Goal: Task Accomplishment & Management: Use online tool/utility

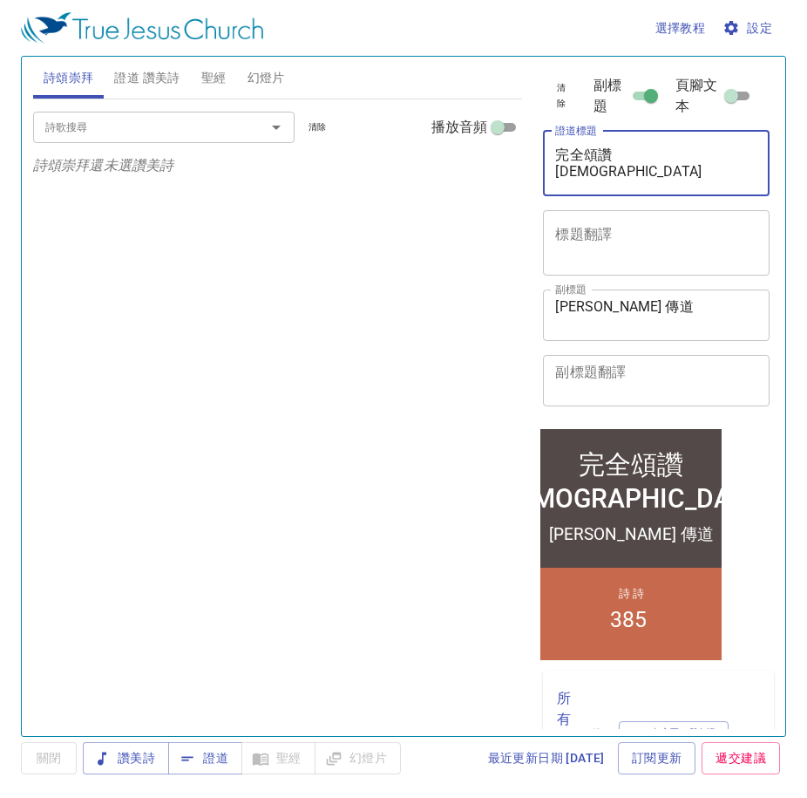
drag, startPoint x: 672, startPoint y: 184, endPoint x: 372, endPoint y: 160, distance: 301.0
click at [372, 160] on div "詩頌崇拜 證道 讚美詩 聖經 幻燈片 詩歌搜尋 詩歌搜尋 清除 播放音頻 詩頌崇拜還未選讚美詩 詩歌搜尋 詩歌搜尋 清除 播放音頻 刪除 385、救 贖 (5…" at bounding box center [403, 389] width 755 height 679
paste textarea "媳二人同行"
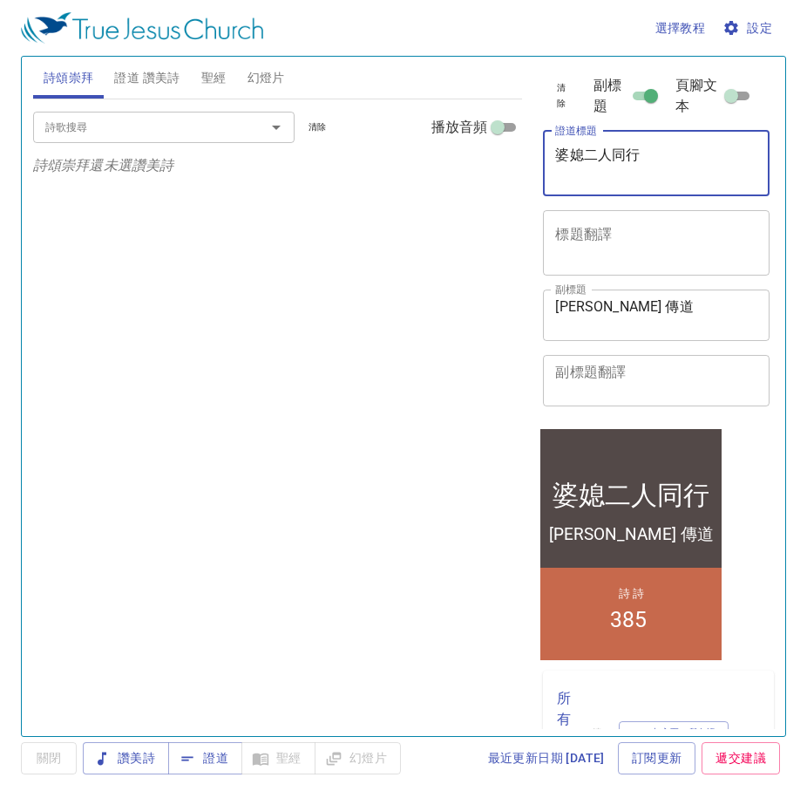
type textarea "婆媳二人同行"
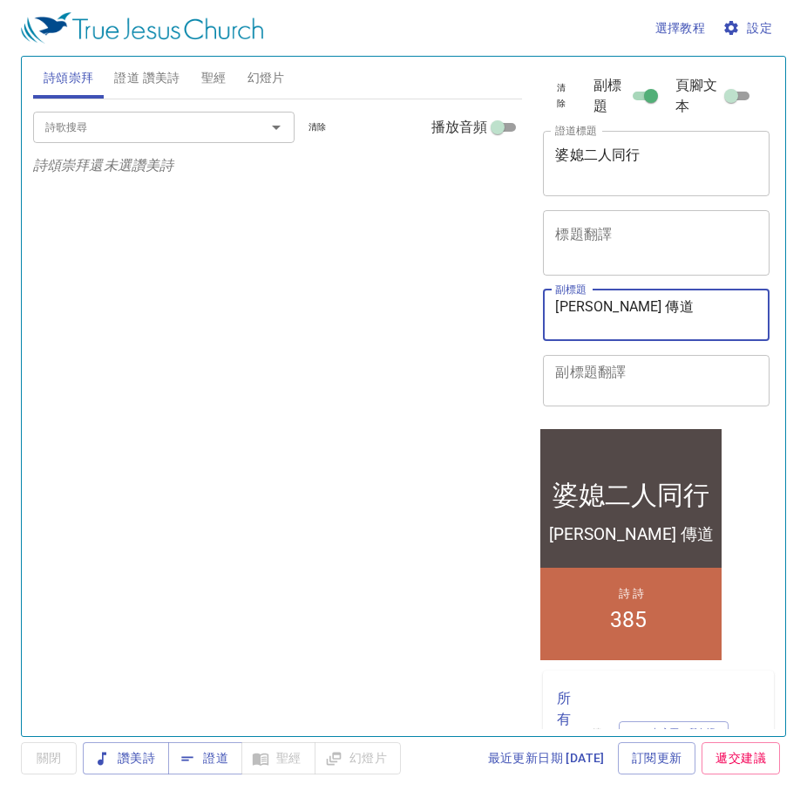
drag, startPoint x: 645, startPoint y: 327, endPoint x: 441, endPoint y: 294, distance: 206.7
click at [441, 294] on div "詩頌崇拜 證道 讚美詩 聖經 幻燈片 詩歌搜尋 詩歌搜尋 清除 播放音頻 詩頌崇拜還未選讚美詩 詩歌搜尋 詩歌搜尋 清除 播放音頻 刪除 385、救 贖 (5…" at bounding box center [403, 389] width 755 height 679
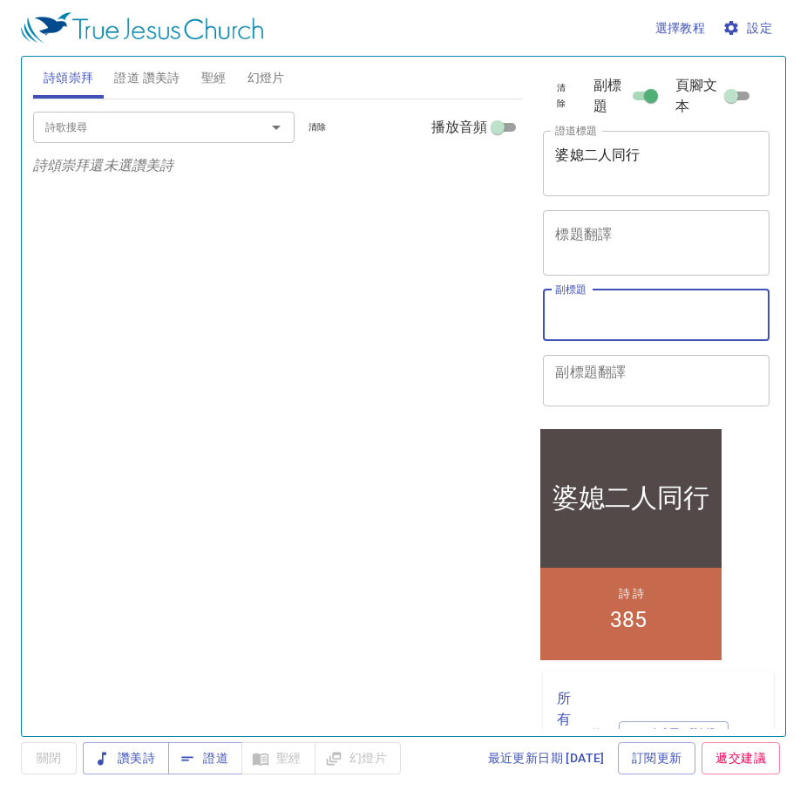
click at [161, 74] on span "證道 讚美詩" at bounding box center [146, 78] width 65 height 22
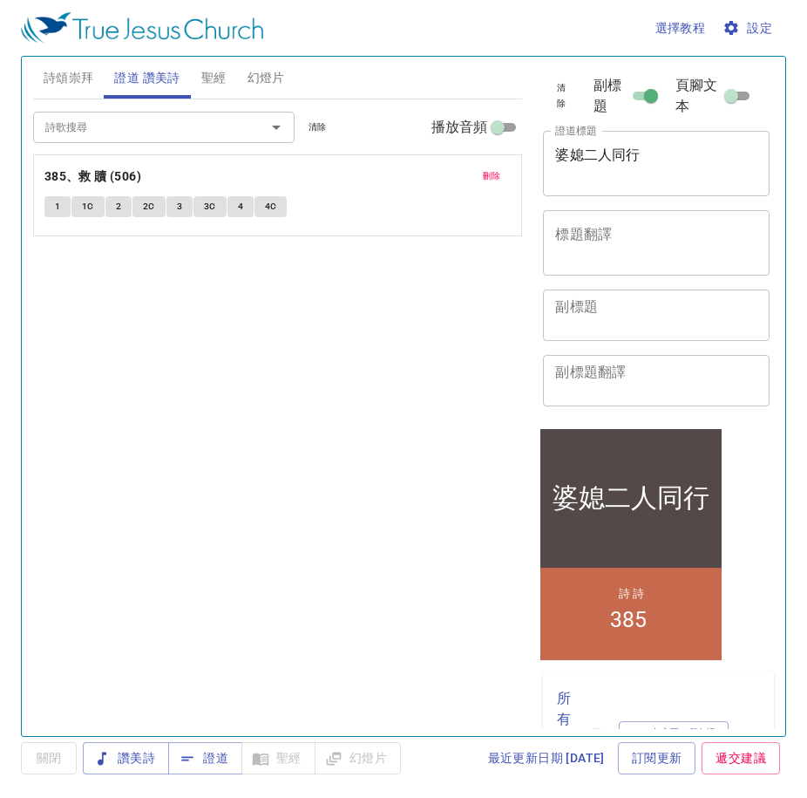
click at [492, 181] on span "刪除" at bounding box center [492, 176] width 18 height 16
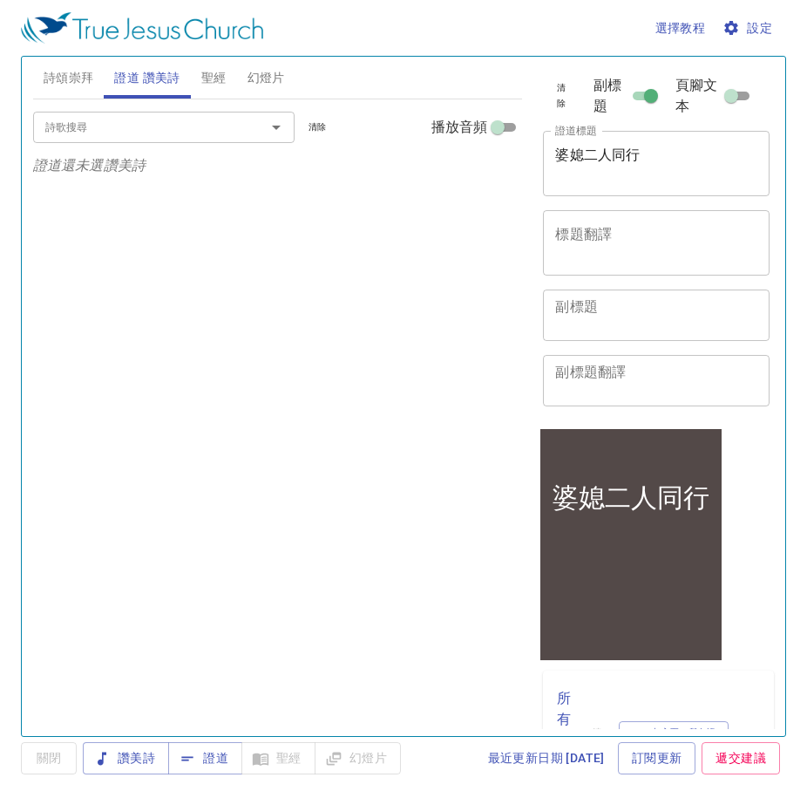
click at [172, 129] on input "詩歌搜尋" at bounding box center [138, 127] width 200 height 20
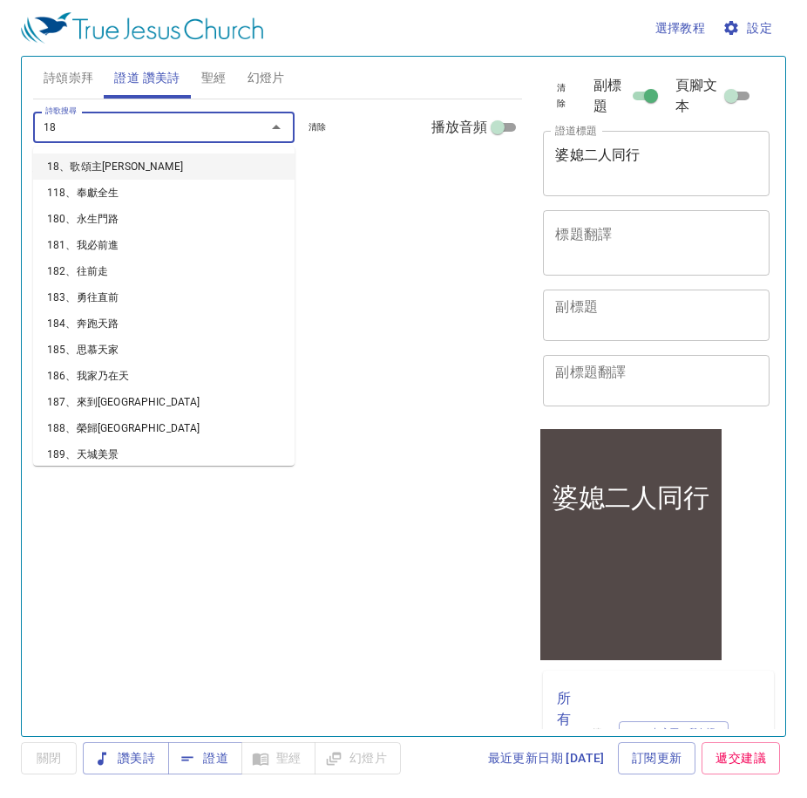
type input "186"
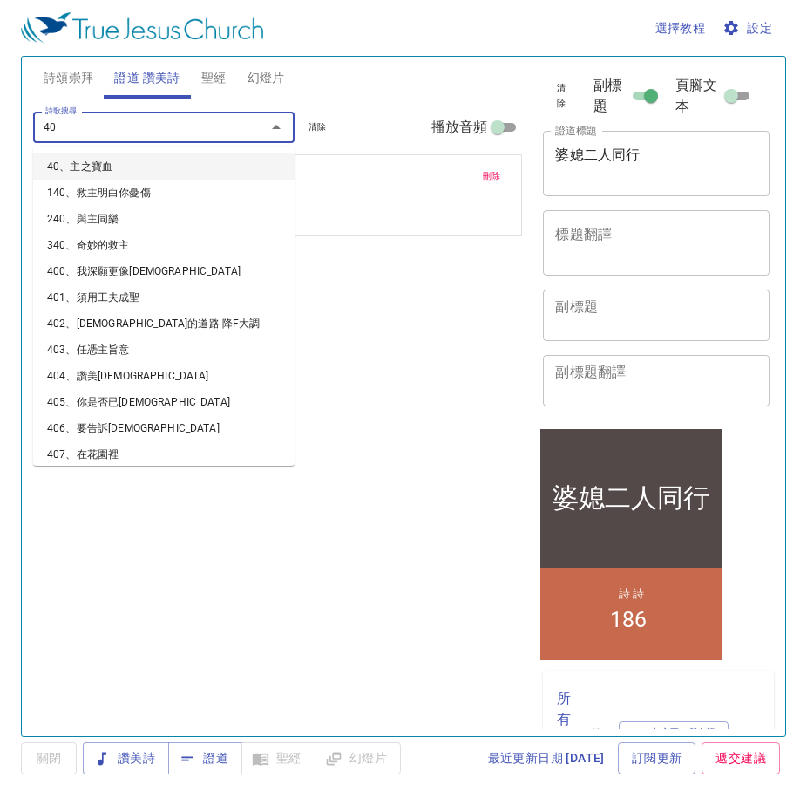
type input "401"
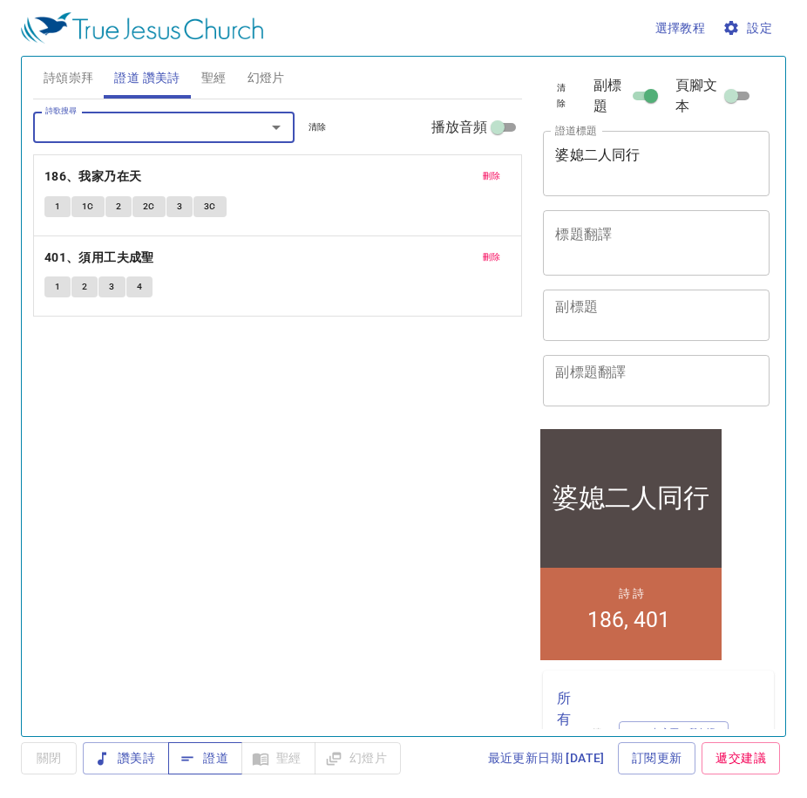
click at [217, 698] on span "證道" at bounding box center [205, 758] width 46 height 22
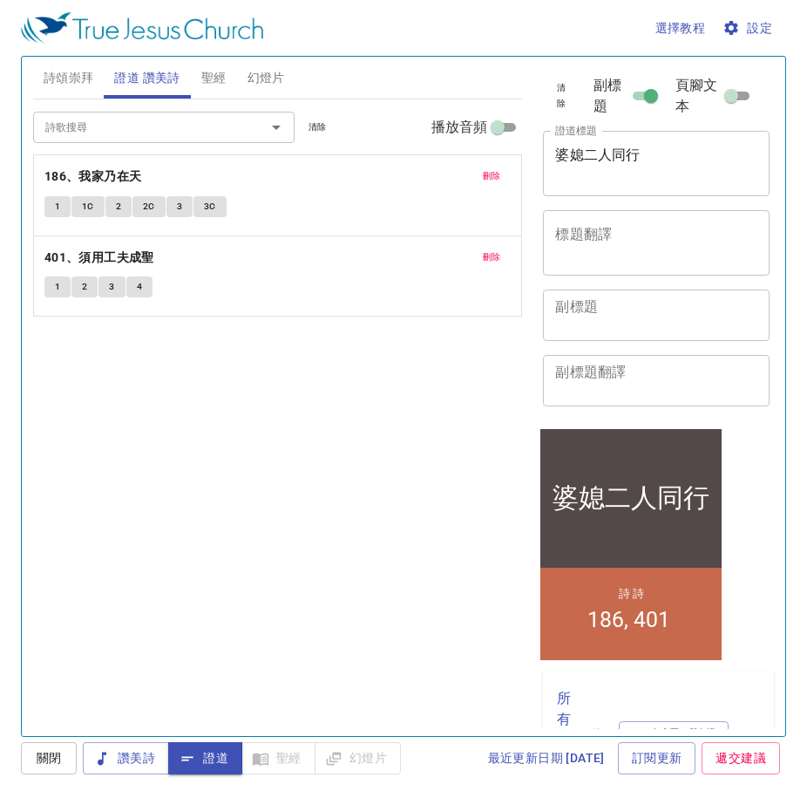
click at [360, 412] on div "詩歌搜尋 詩歌搜尋 清除 播放音頻 刪除 186、我家乃在天 1 1C 2 2C 3 3C 刪除 401、須用工夫成聖 1 2 3 4" at bounding box center [278, 410] width 490 height 622
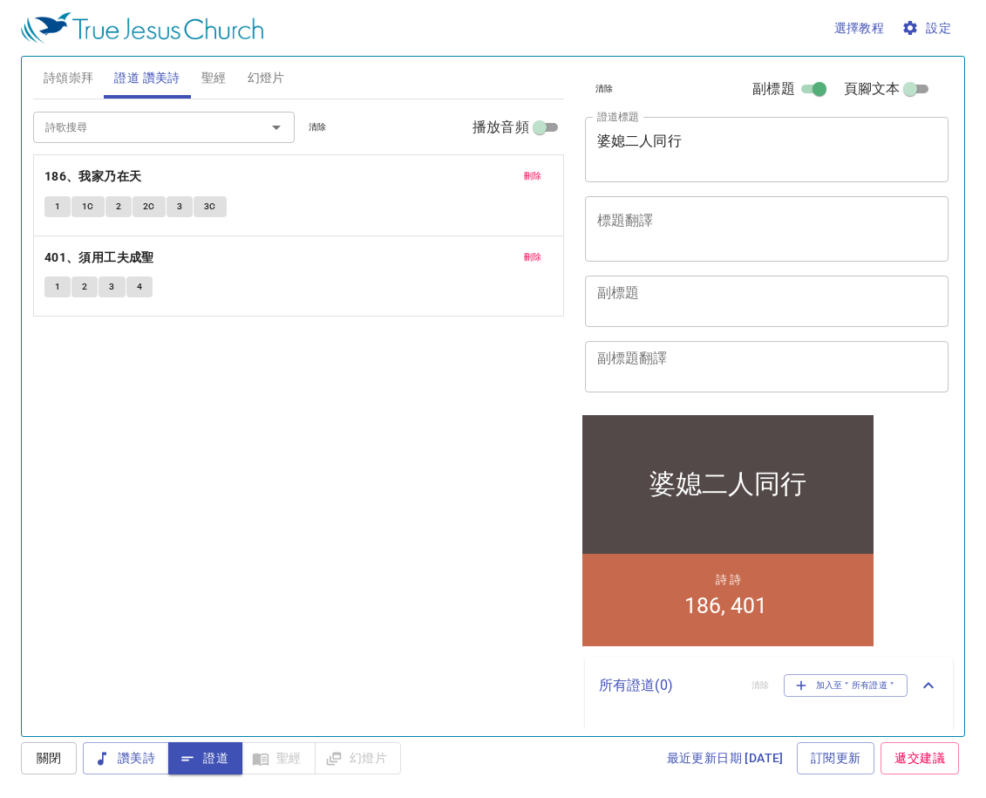
click at [323, 462] on div "詩歌搜尋 詩歌搜尋 清除 播放音頻 刪除 186、我家乃在天 1 1C 2 2C 3 3C 刪除 401、須用工夫成聖 1 2 3 4" at bounding box center [298, 410] width 531 height 622
click at [853, 31] on span "設定" at bounding box center [928, 28] width 46 height 22
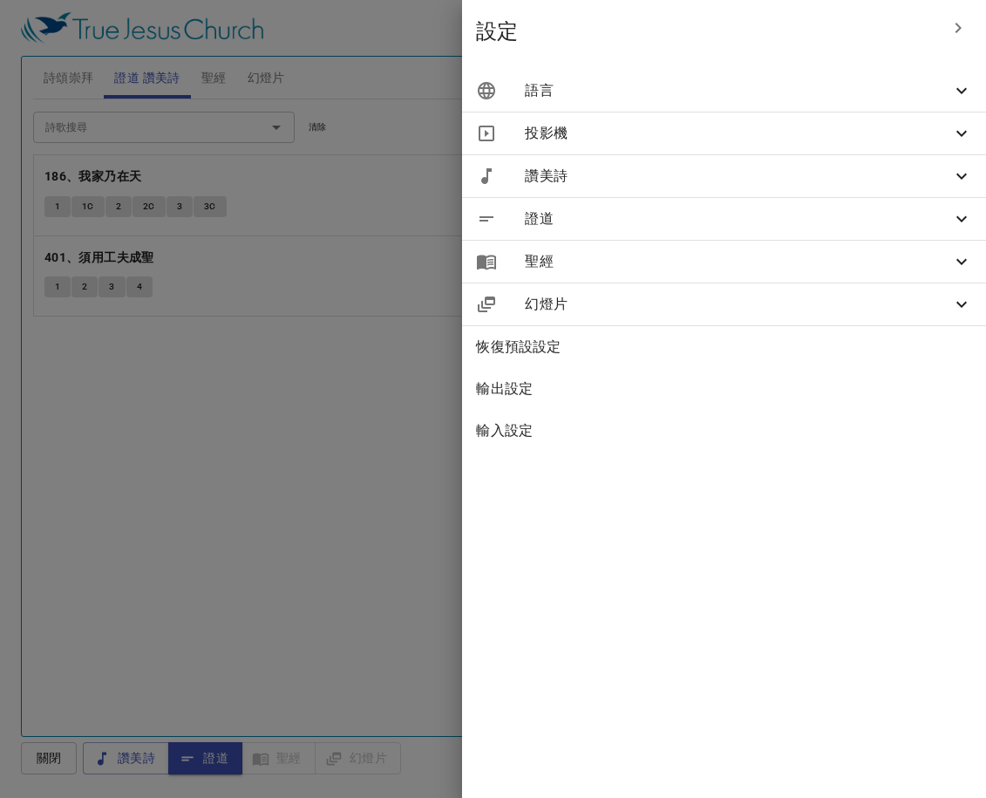
click at [800, 98] on span "語言" at bounding box center [738, 90] width 426 height 21
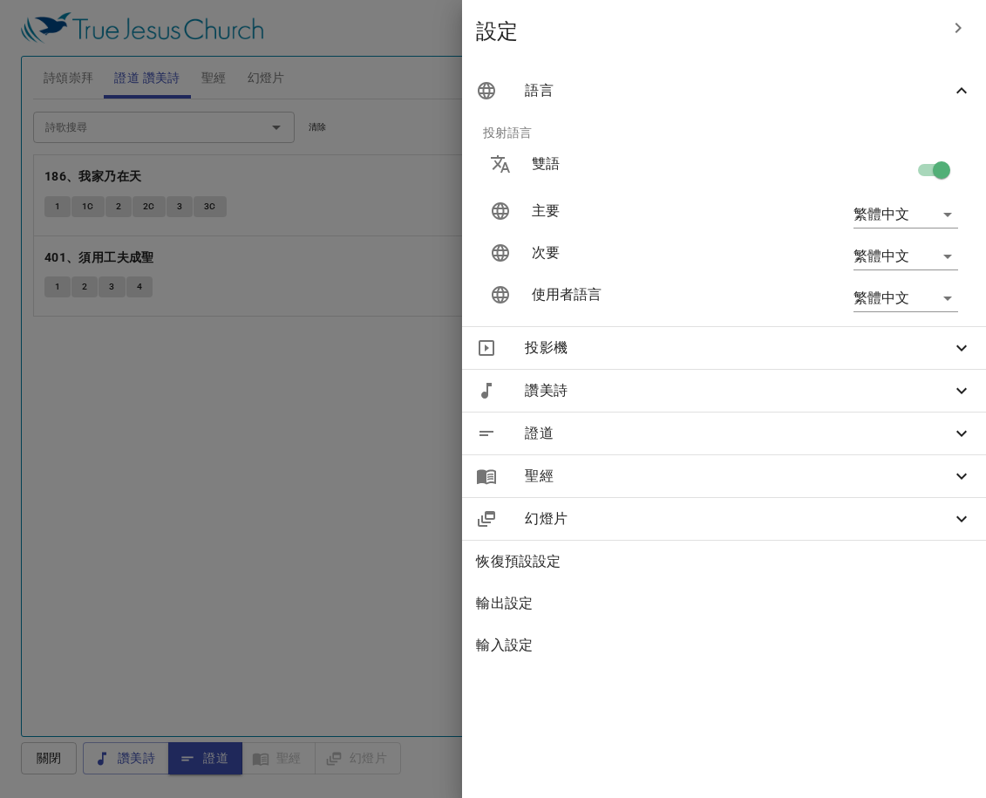
click at [853, 160] on input "checkbox" at bounding box center [941, 173] width 99 height 33
checkbox input "false"
click at [853, 27] on button "button" at bounding box center [958, 28] width 42 height 42
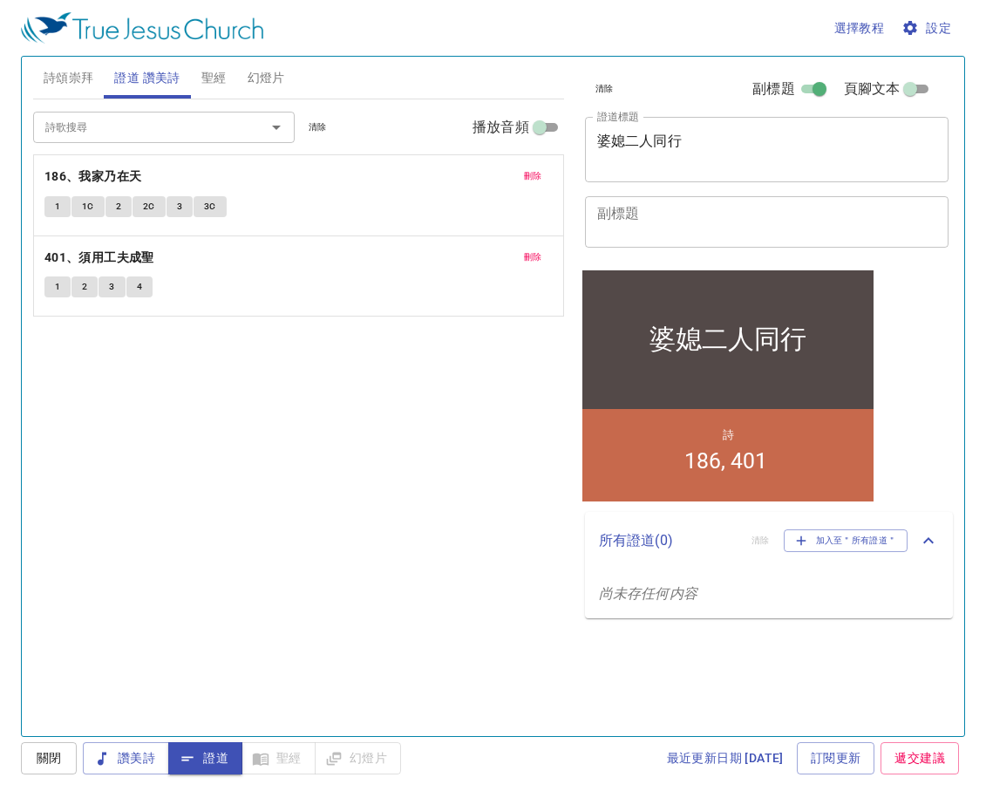
click at [315, 487] on div "詩歌搜尋 詩歌搜尋 清除 播放音頻 刪除 186、我家乃在天 1 1C 2 2C 3 3C 刪除 401、須用工夫成聖 1 2 3 4" at bounding box center [298, 410] width 531 height 622
click at [225, 401] on div "詩歌搜尋 詩歌搜尋 清除 播放音頻 刪除 186、我家乃在天 1 1C 2 2C 3 3C 刪除 401、須用工夫成聖 1 2 3 4" at bounding box center [298, 410] width 531 height 622
click at [78, 78] on span "詩頌崇拜" at bounding box center [69, 78] width 51 height 22
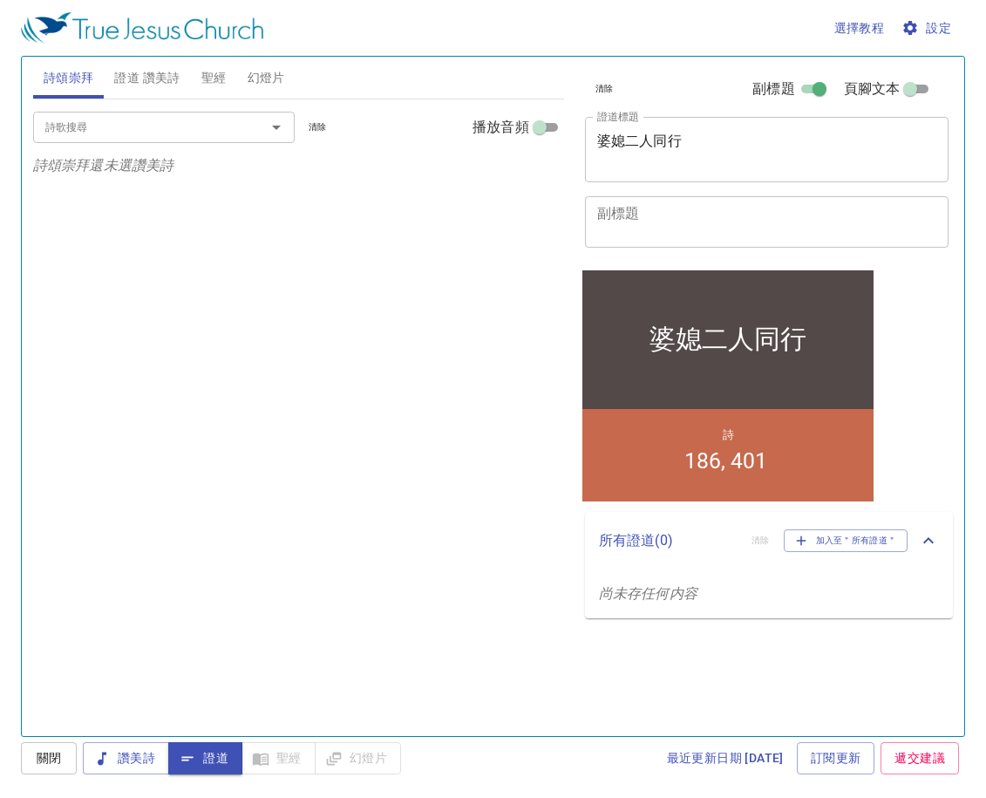
click at [60, 143] on div "詩歌搜尋 詩歌搜尋 清除 播放音頻" at bounding box center [298, 127] width 531 height 56
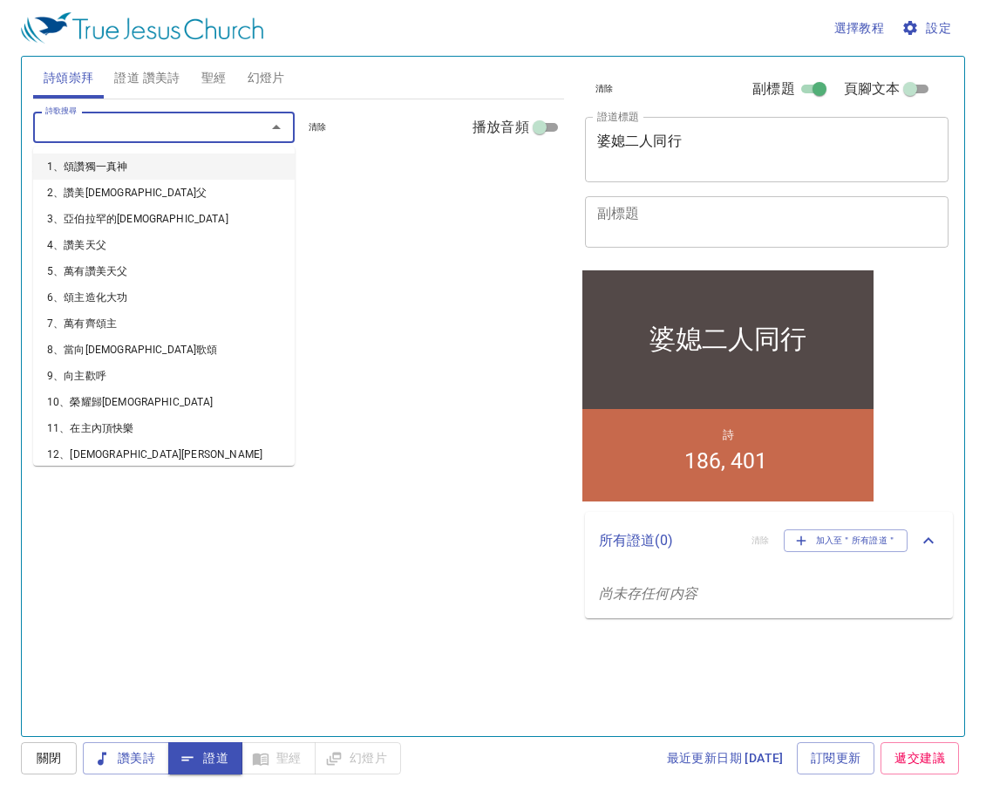
click at [63, 130] on input "詩歌搜尋" at bounding box center [138, 127] width 200 height 20
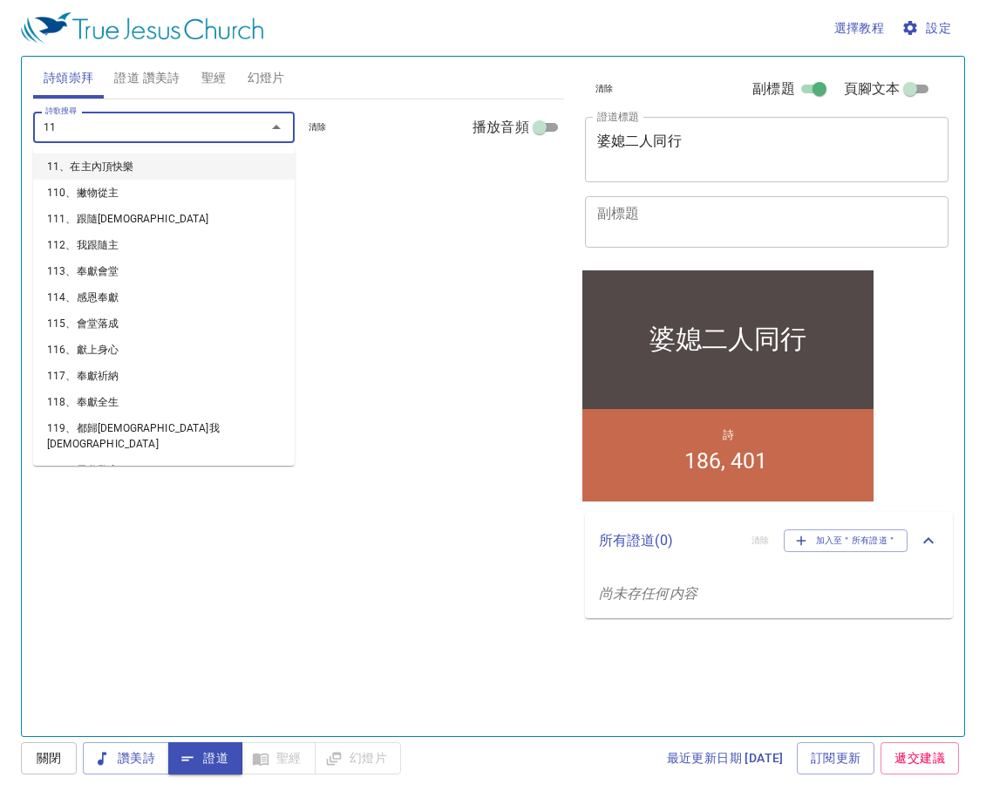
type input "110"
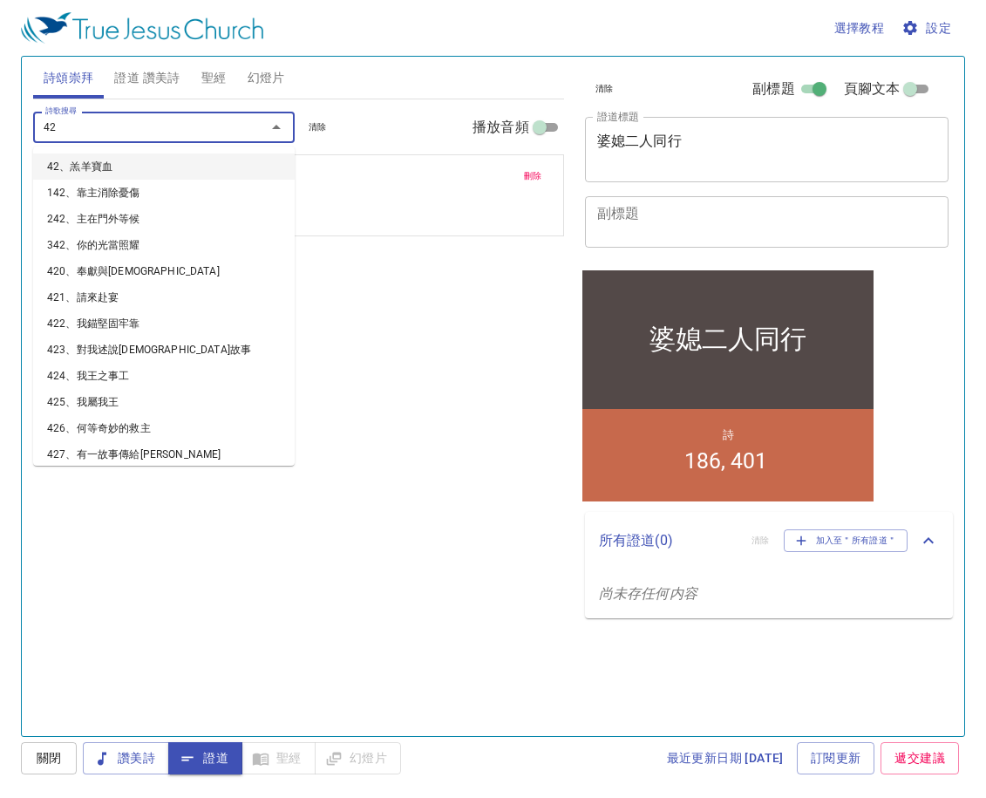
type input "426"
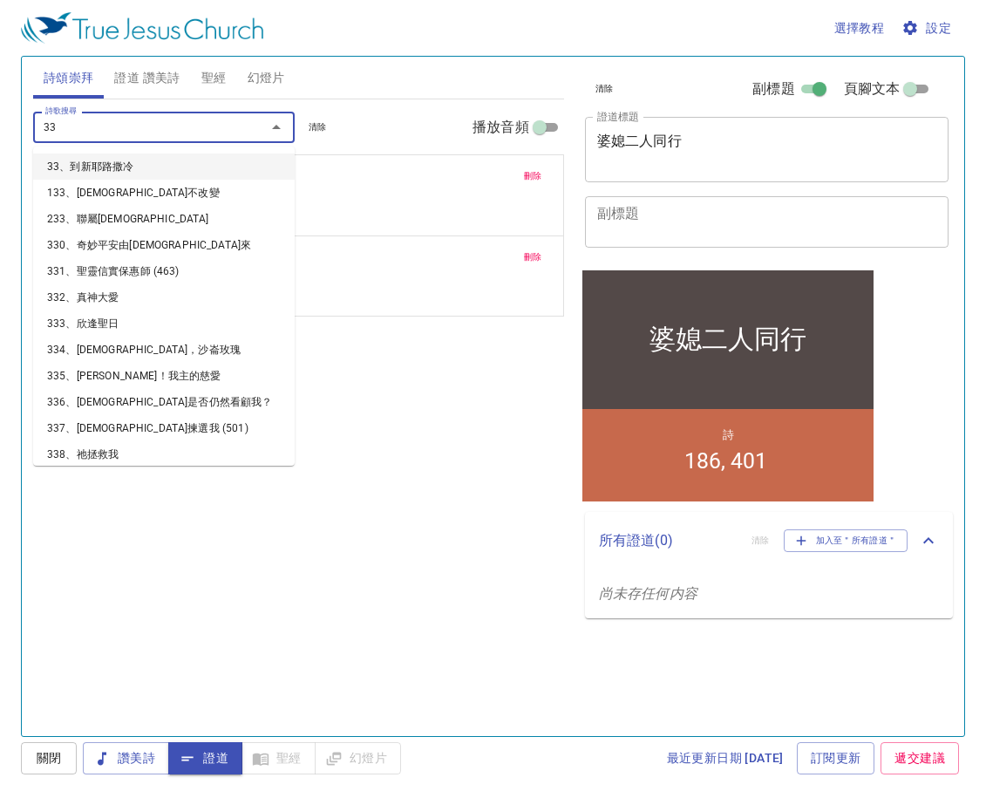
type input "336"
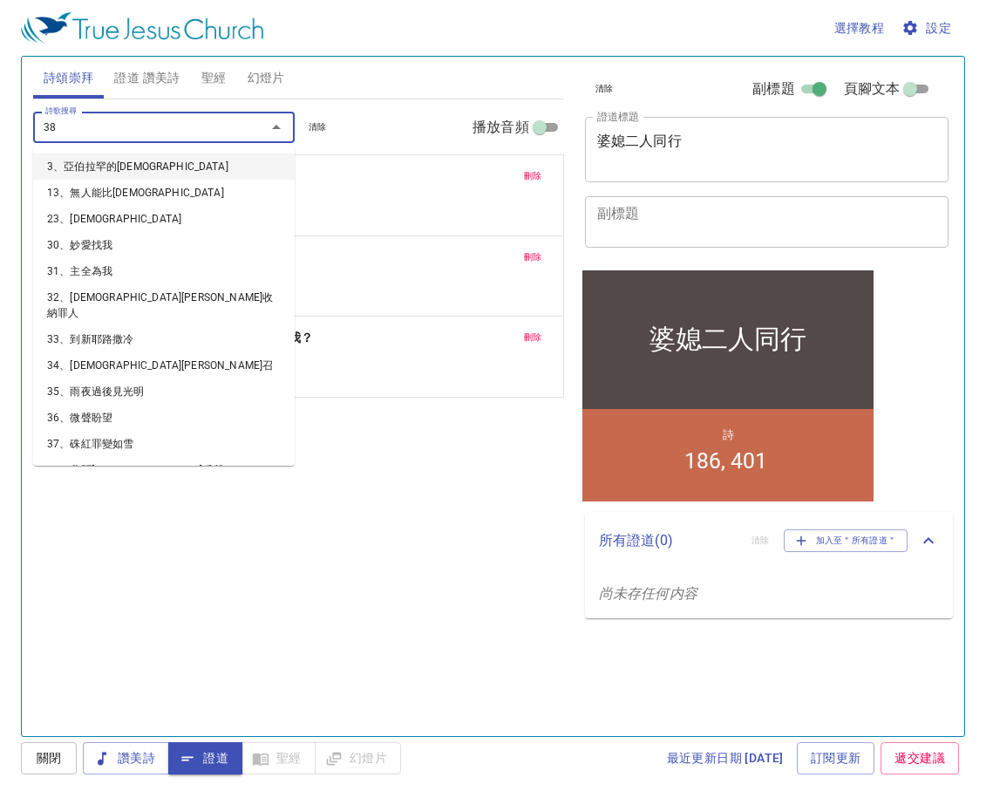
type input "386"
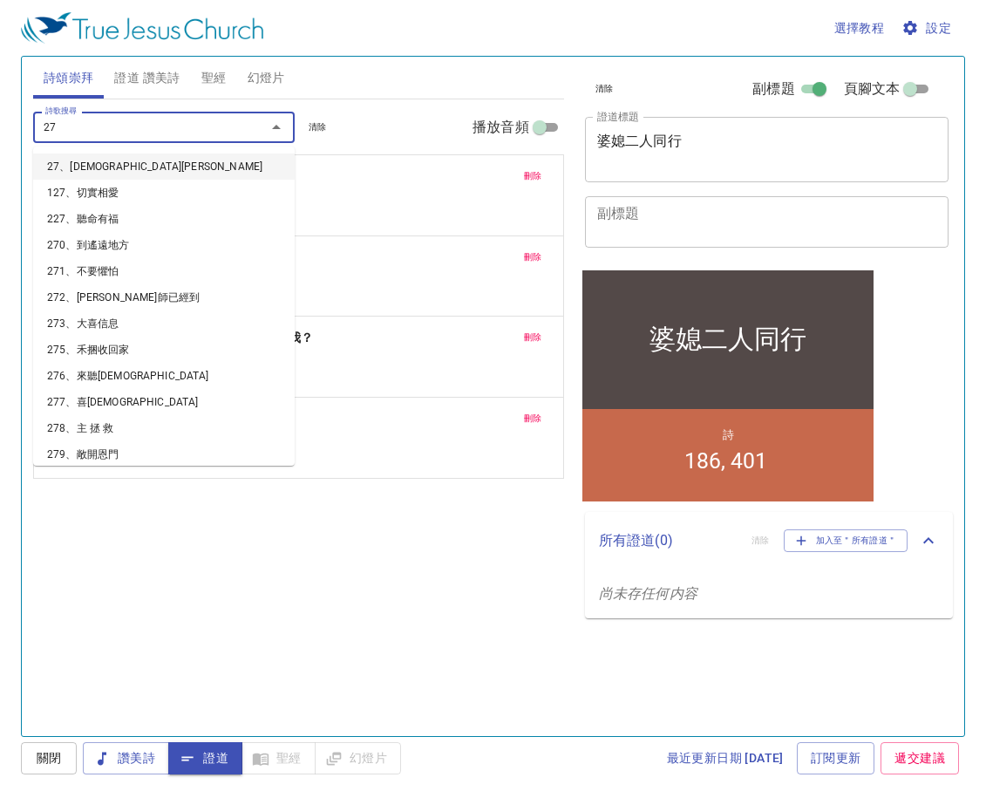
type input "273"
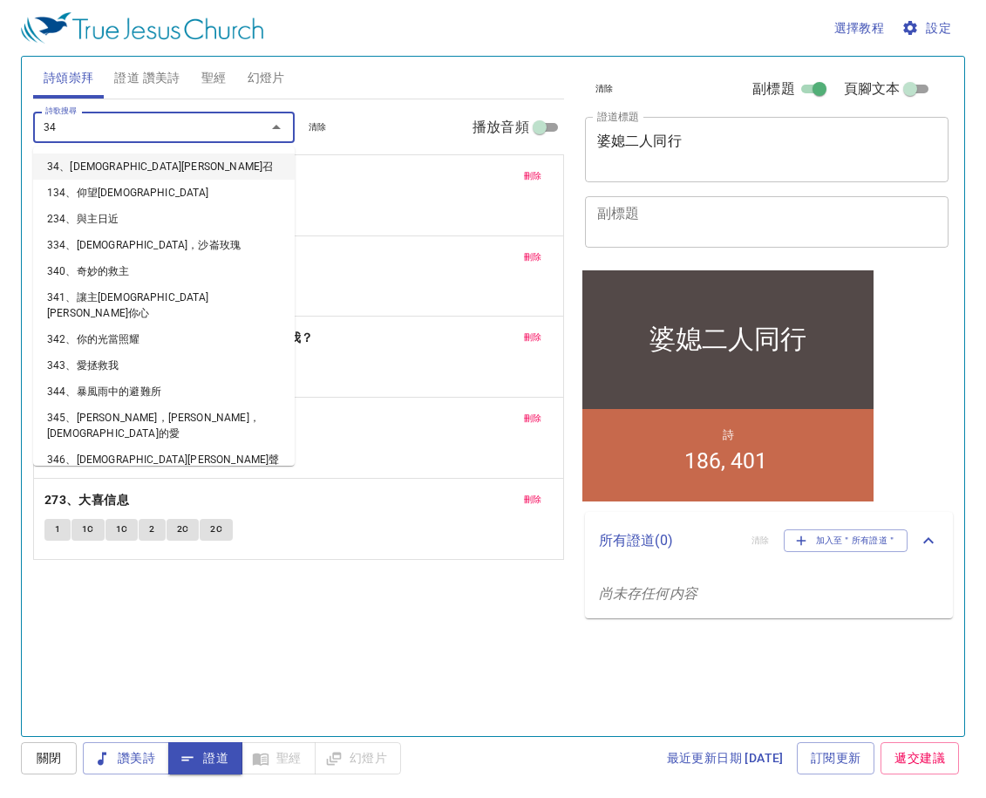
type input "347"
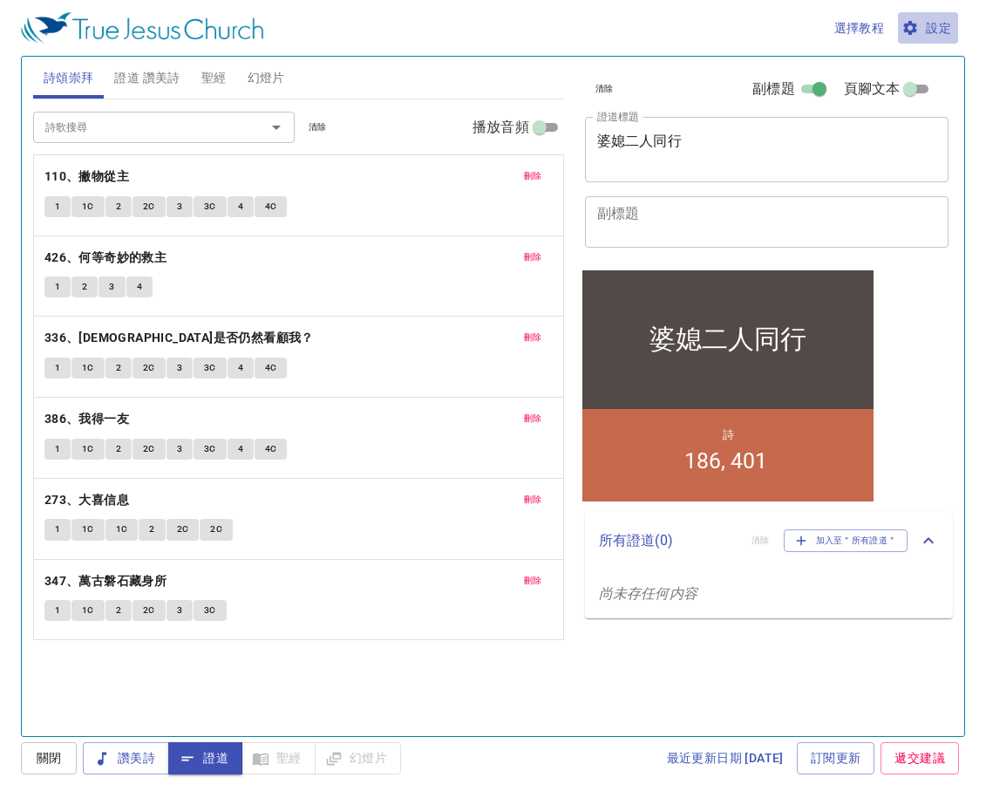
click at [853, 25] on span "設定" at bounding box center [928, 28] width 46 height 22
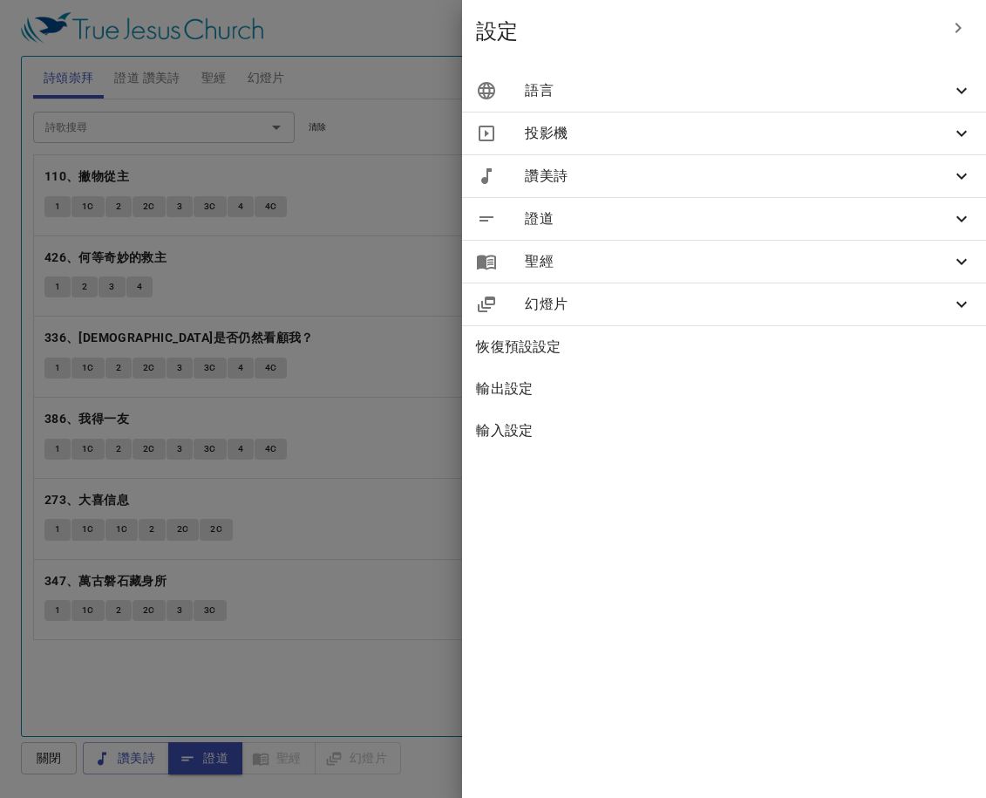
click at [853, 91] on span "語言" at bounding box center [738, 90] width 426 height 21
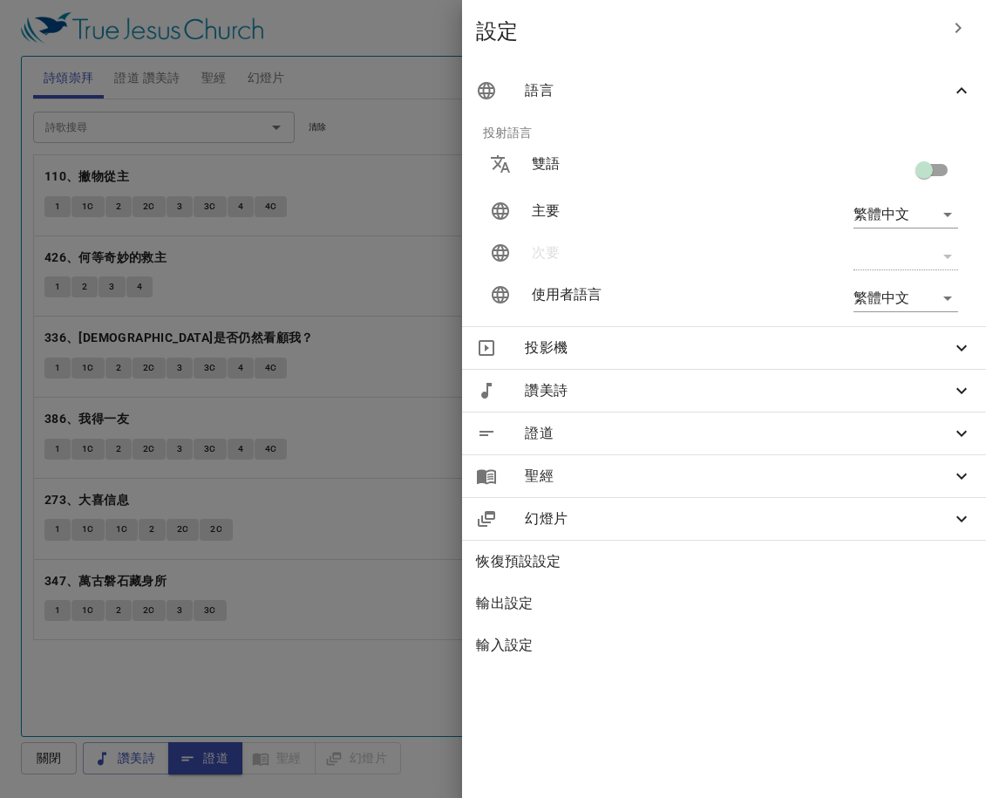
click at [440, 435] on div at bounding box center [493, 399] width 986 height 798
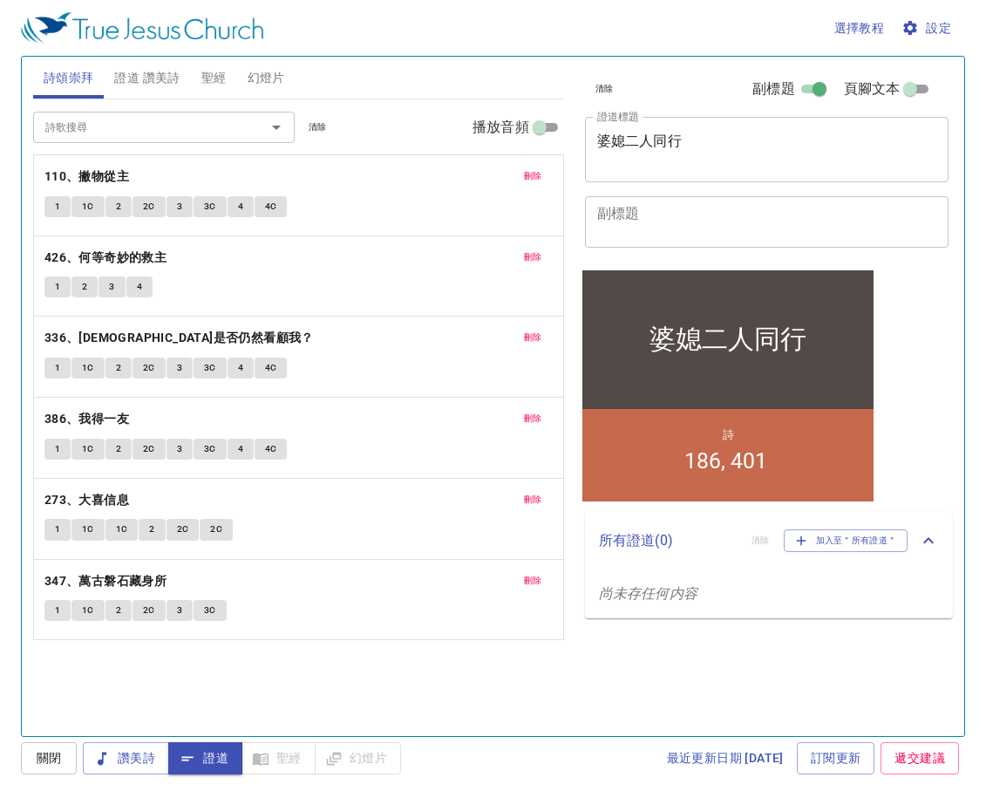
click at [430, 81] on div "詩頌崇拜 證道 讚美詩 聖經 幻燈片" at bounding box center [298, 78] width 531 height 42
click at [146, 698] on span "讚美詩" at bounding box center [126, 758] width 58 height 22
click at [114, 178] on b "110、撇物從主" at bounding box center [86, 177] width 85 height 22
click at [53, 211] on button "1" at bounding box center [57, 206] width 26 height 21
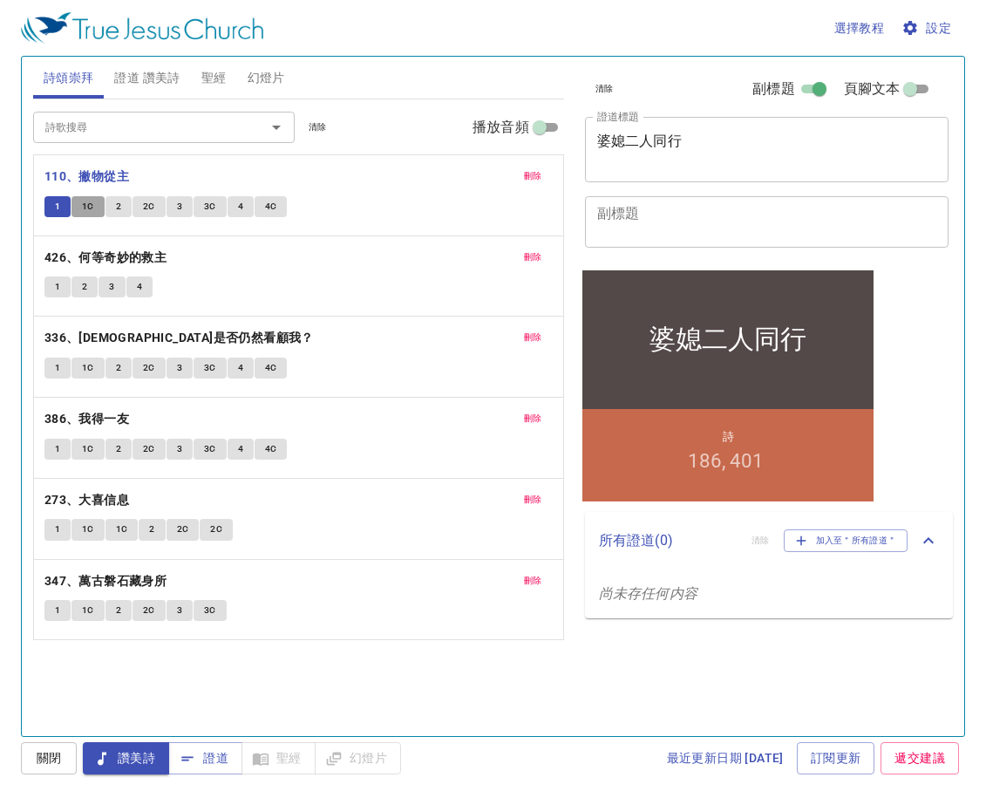
click at [90, 200] on span "1C" at bounding box center [88, 207] width 12 height 16
click at [112, 211] on button "2" at bounding box center [119, 206] width 26 height 21
click at [143, 209] on span "2C" at bounding box center [149, 207] width 12 height 16
click at [181, 205] on span "3" at bounding box center [179, 207] width 5 height 16
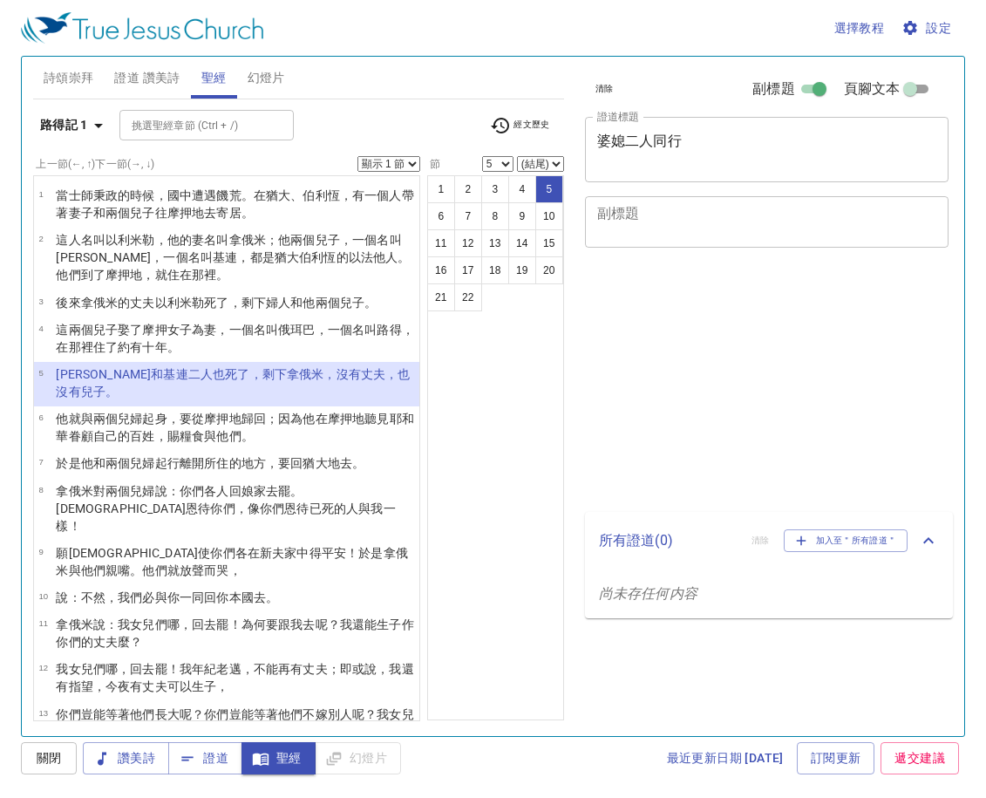
select select "5"
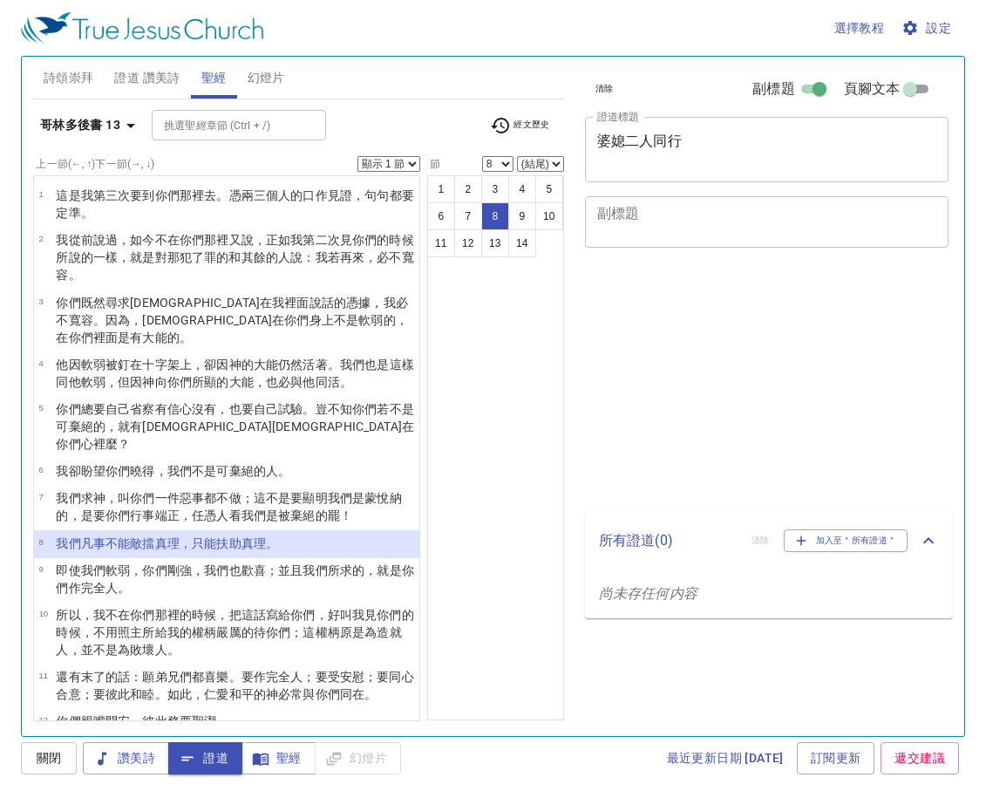
select select "8"
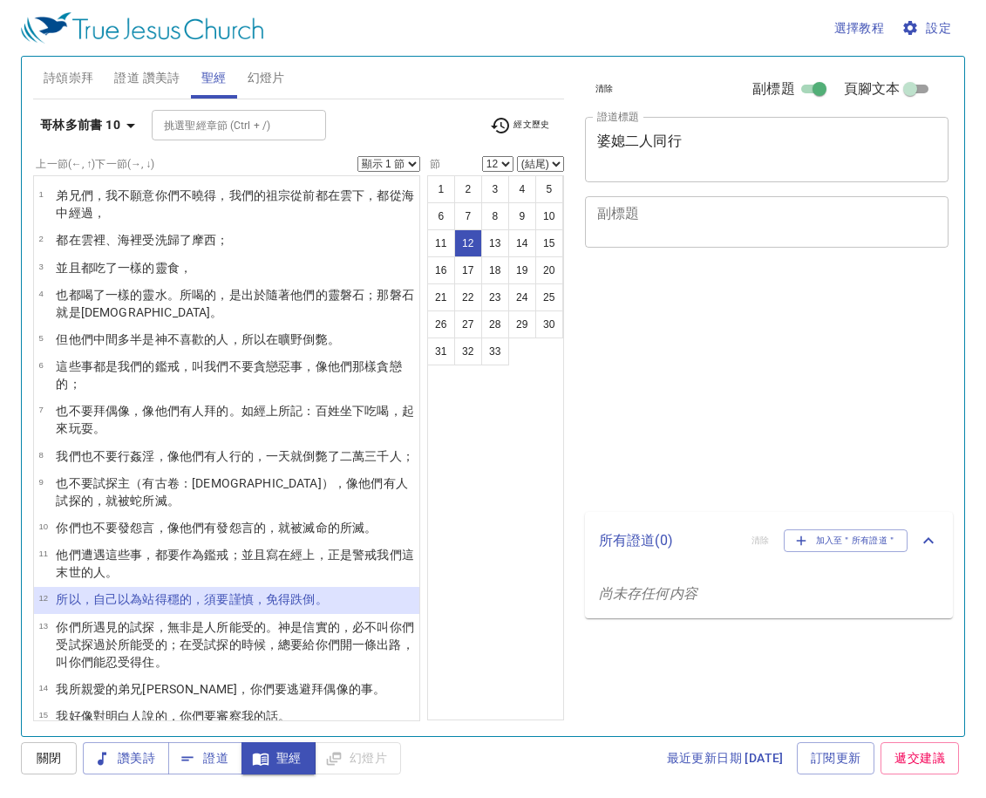
select select "12"
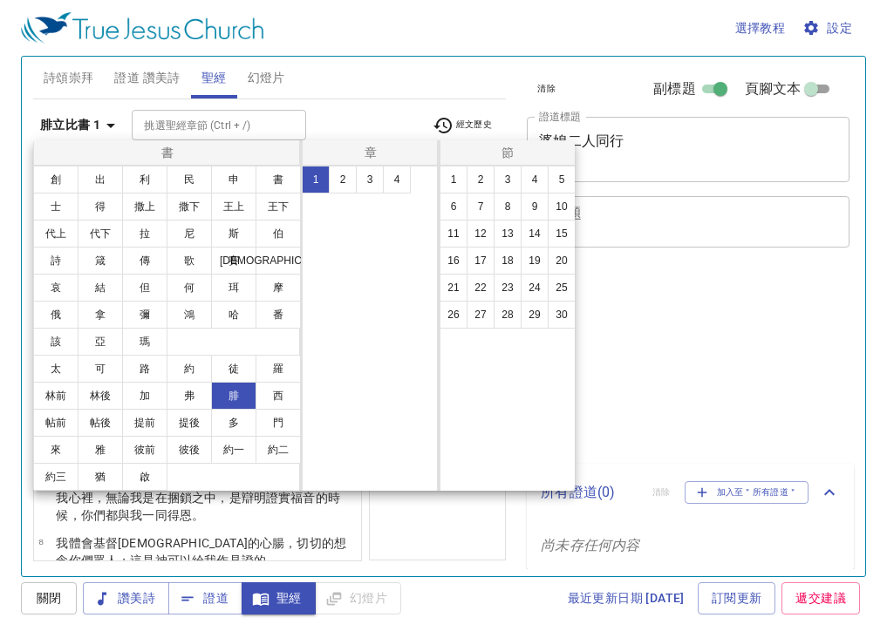
select select "4"
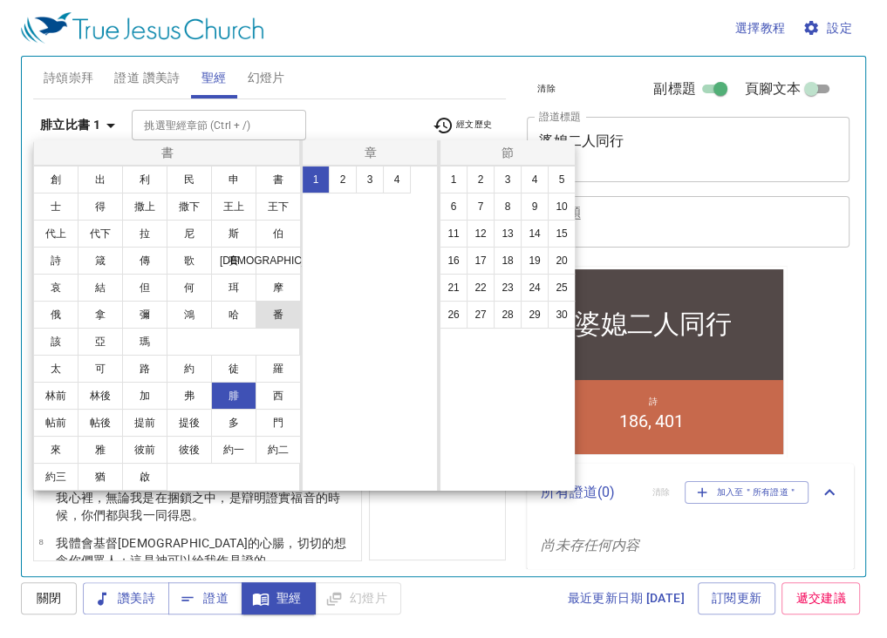
click at [289, 321] on button "番" at bounding box center [277, 315] width 45 height 28
click at [283, 314] on button "番" at bounding box center [277, 315] width 45 height 28
click at [279, 311] on button "番" at bounding box center [277, 315] width 45 height 28
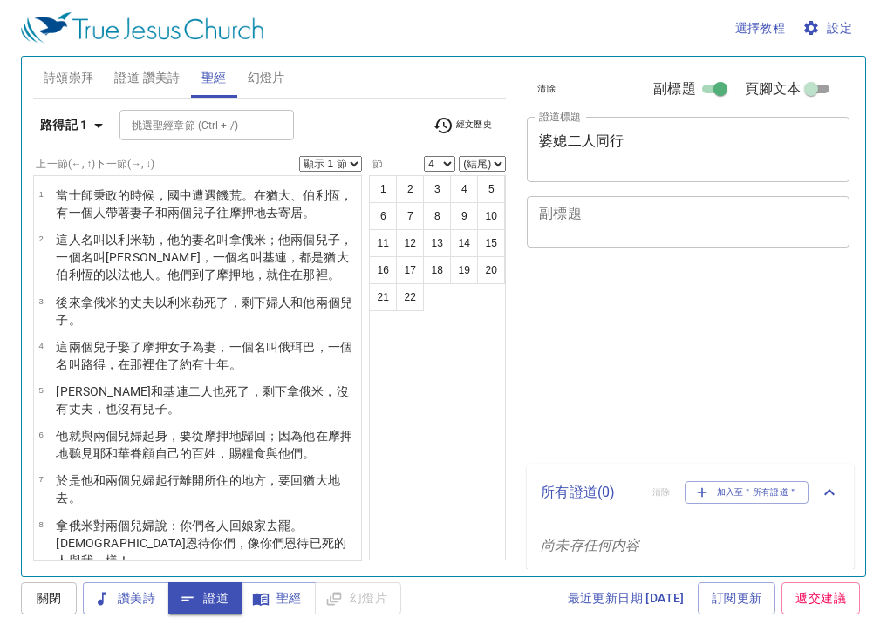
select select "4"
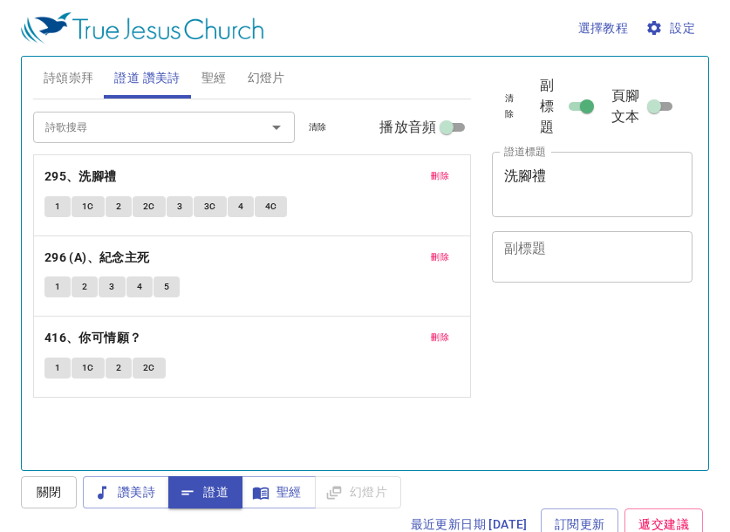
scroll to position [8, 0]
